Goal: Task Accomplishment & Management: Manage account settings

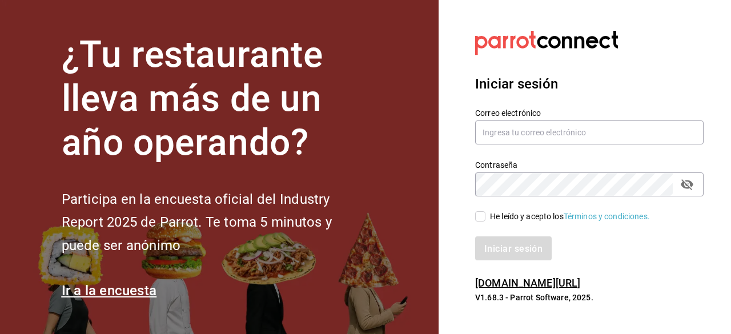
click at [488, 131] on input "text" at bounding box center [589, 132] width 228 height 24
type input "[DOMAIN_NAME][EMAIL_ADDRESS][DOMAIN_NAME]"
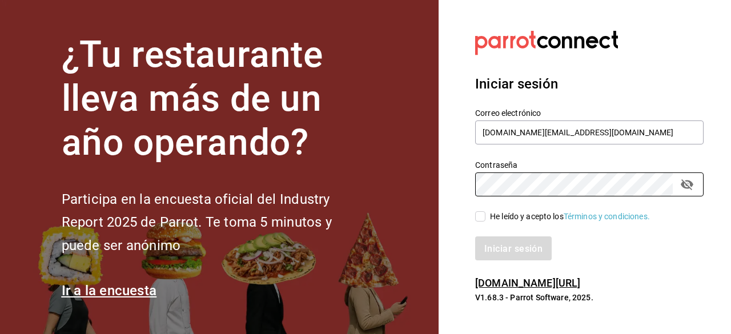
click at [478, 220] on input "He leído y acepto los Términos y condiciones." at bounding box center [480, 216] width 10 height 10
checkbox input "true"
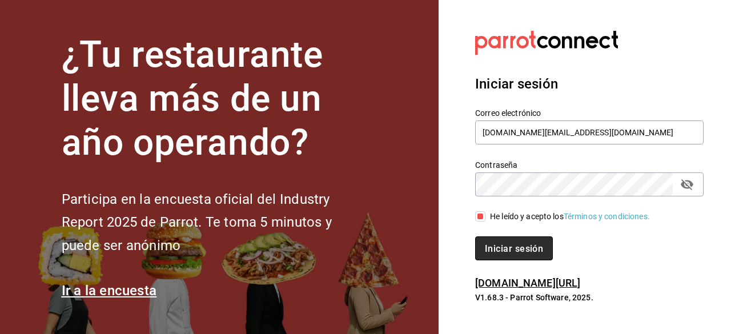
click at [499, 246] on font "Iniciar sesión" at bounding box center [514, 248] width 58 height 11
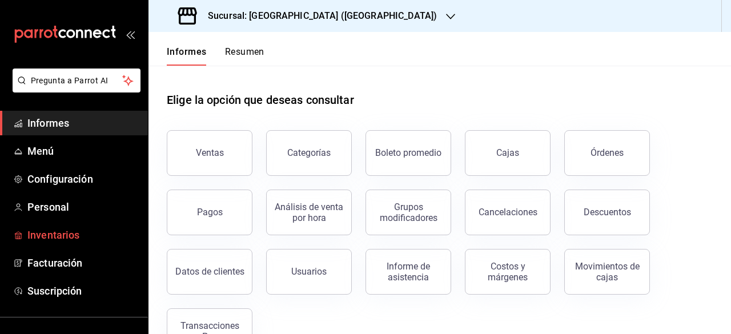
click at [64, 231] on font "Inventarios" at bounding box center [53, 235] width 52 height 12
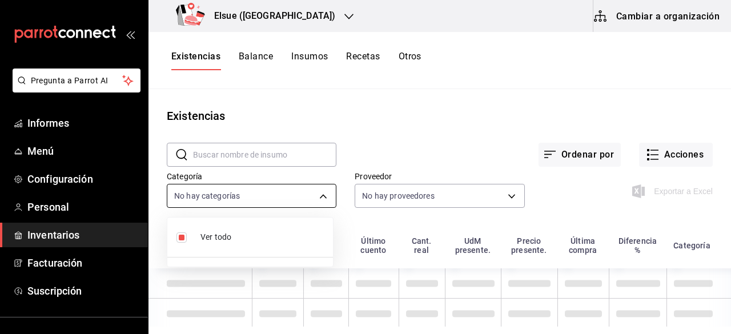
click at [324, 200] on body "Pregunta a Parrot AI Informes Menú Configuración Personal Inventarios Facturaci…" at bounding box center [365, 163] width 731 height 326
click at [70, 231] on div at bounding box center [365, 167] width 731 height 334
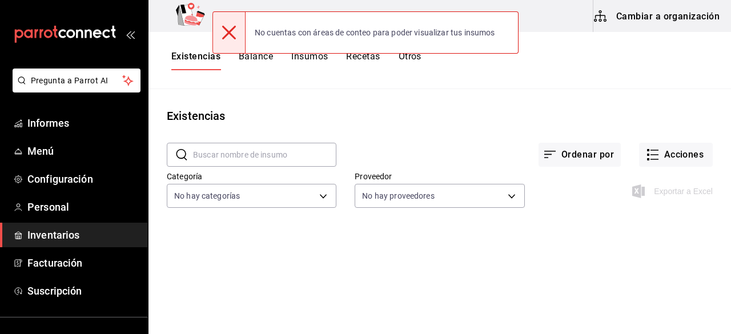
click at [57, 232] on font "Inventarios" at bounding box center [53, 235] width 52 height 12
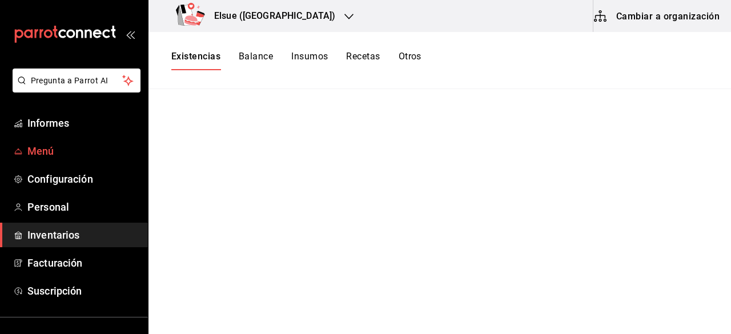
click at [46, 158] on span "Menú" at bounding box center [82, 150] width 111 height 15
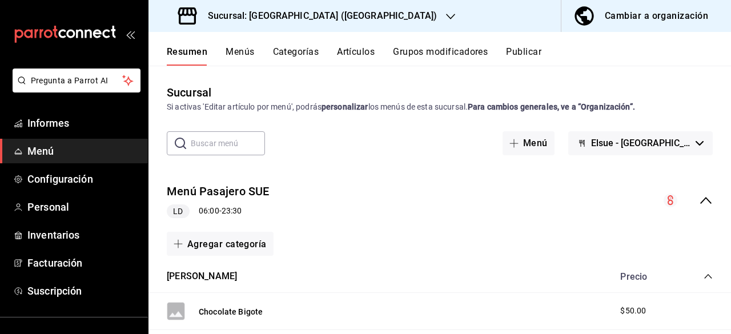
click at [365, 54] on font "Artículos" at bounding box center [356, 51] width 38 height 11
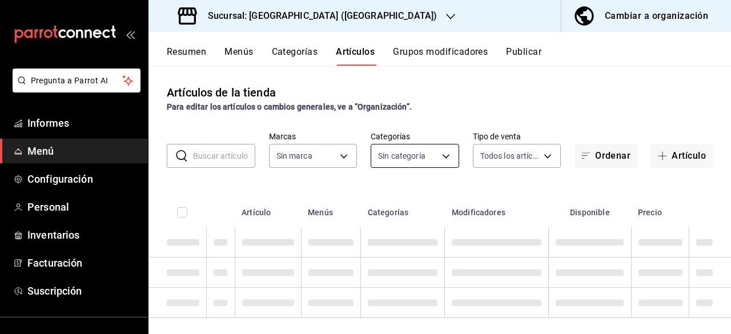
type input "bf7cb2a7-9f9a-455a-9171-abf6aa8c8f17"
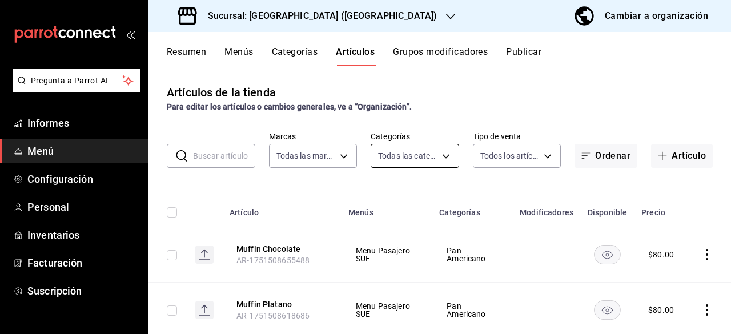
type input "3368ae44-ad91-49e9-9912-46a876d890ec,533bec7c-9329-48c2-bdbc-448787298f60,75d61…"
click at [439, 156] on body "Pregunta a Parrot AI Informes Menú Configuración Personal Inventarios Facturaci…" at bounding box center [365, 167] width 731 height 334
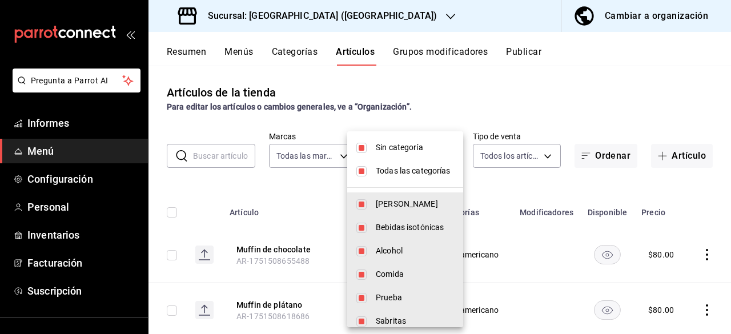
click at [356, 151] on input "checkbox" at bounding box center [361, 148] width 10 height 10
checkbox input "false"
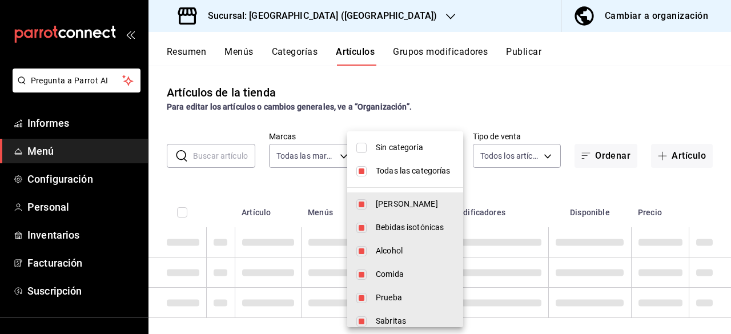
click at [364, 167] on input "checkbox" at bounding box center [361, 171] width 10 height 10
checkbox input "false"
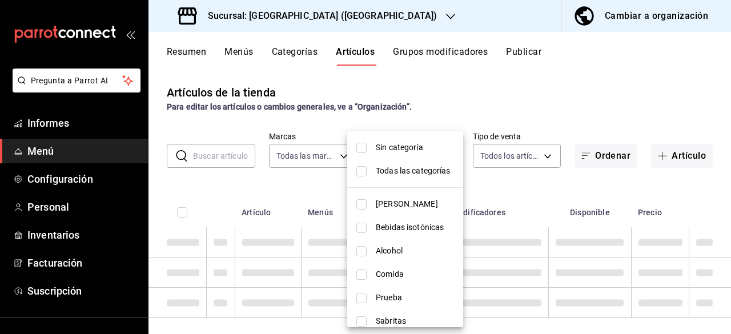
checkbox input "false"
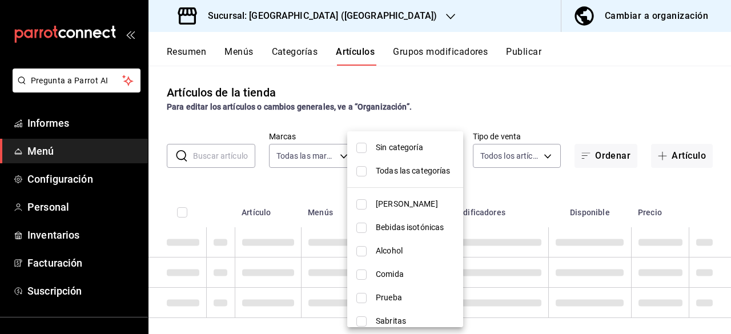
checkbox input "false"
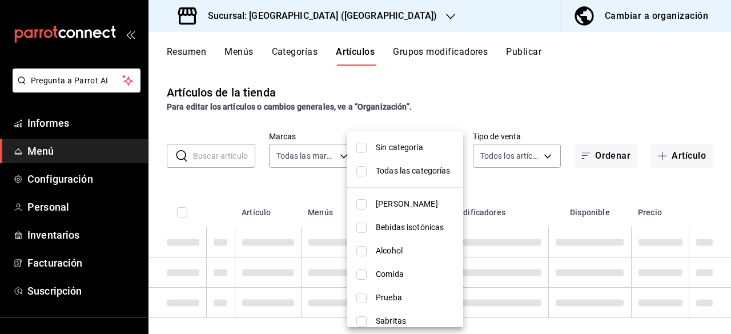
checkbox input "false"
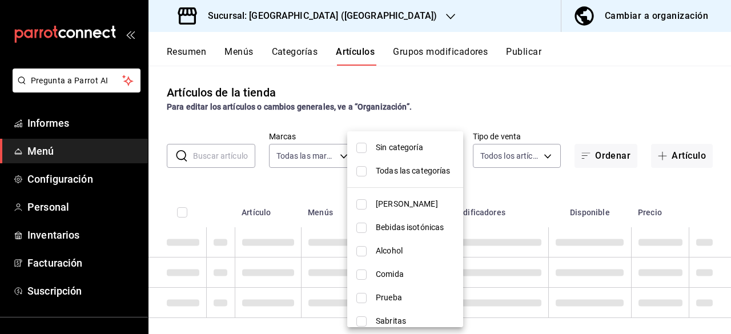
checkbox input "false"
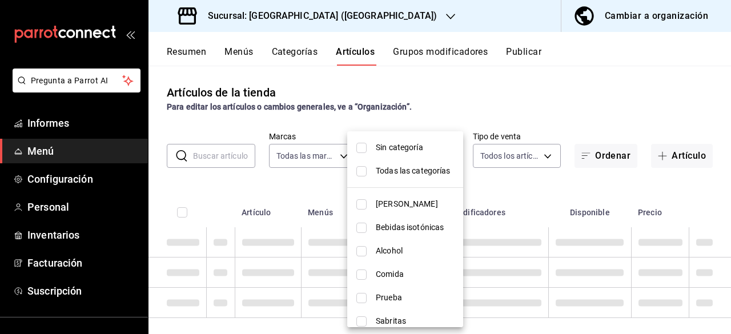
checkbox input "false"
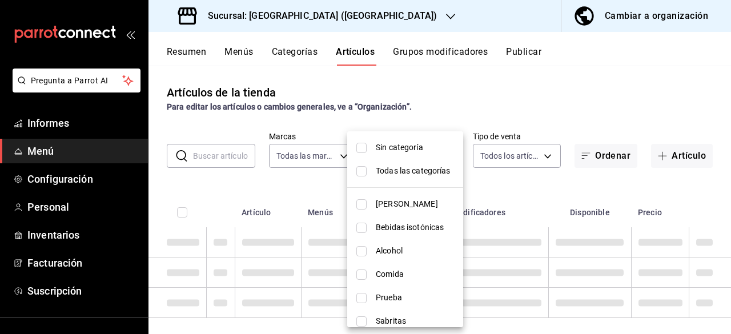
checkbox input "false"
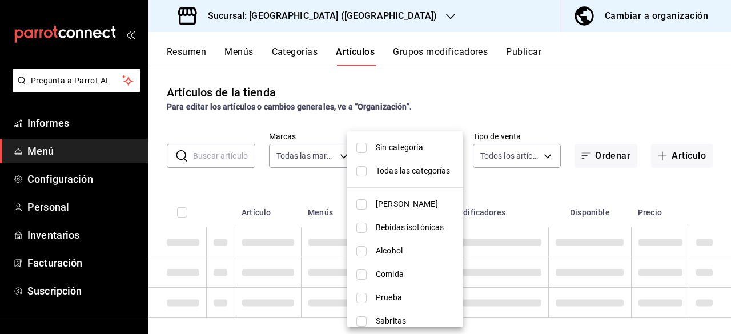
checkbox input "false"
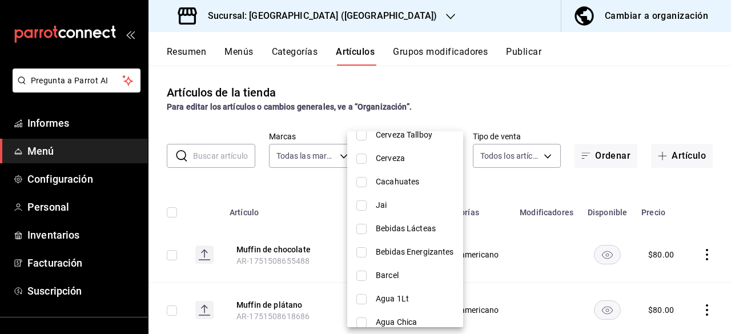
scroll to position [560, 0]
click at [364, 162] on input "checkbox" at bounding box center [361, 159] width 10 height 10
checkbox input "true"
type input "9074d5b7-08c3-4340-a95d-2f9abb7e154e"
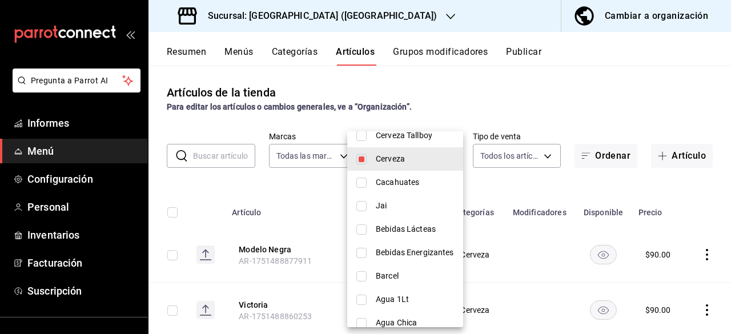
scroll to position [595, 0]
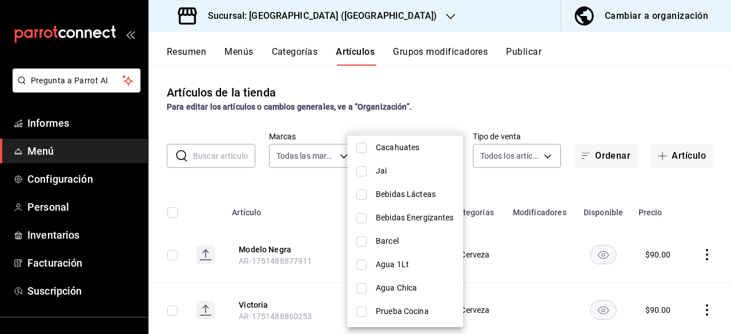
click at [539, 116] on div at bounding box center [365, 167] width 731 height 334
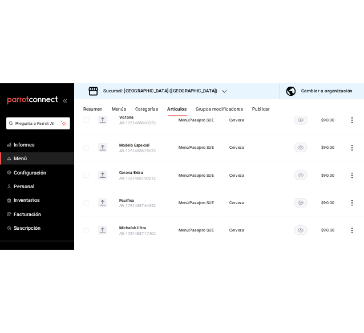
scroll to position [251, 0]
